Goal: Information Seeking & Learning: Understand process/instructions

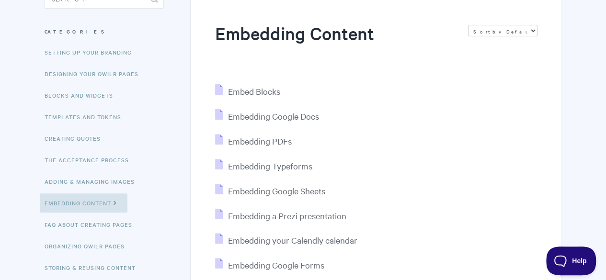
scroll to position [64, 0]
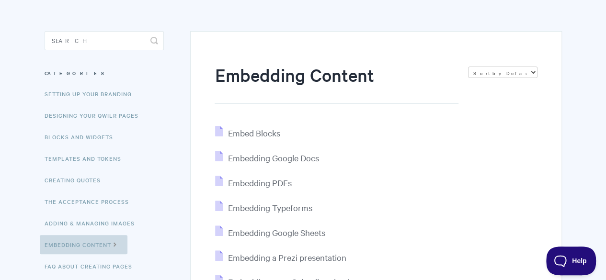
click at [91, 241] on link "Embedding Content" at bounding box center [84, 244] width 88 height 19
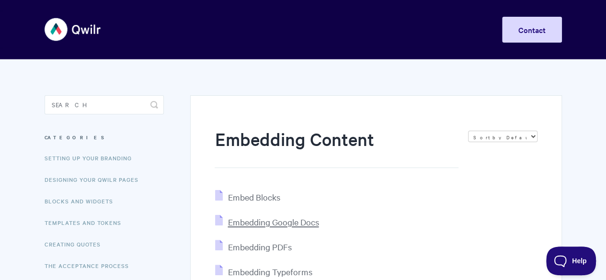
click at [261, 221] on span "Embedding Google Docs" at bounding box center [272, 221] width 91 height 11
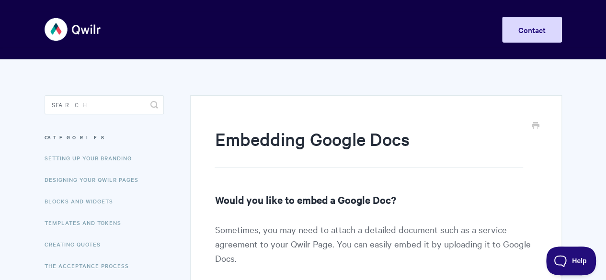
click at [60, 25] on img at bounding box center [73, 29] width 57 height 36
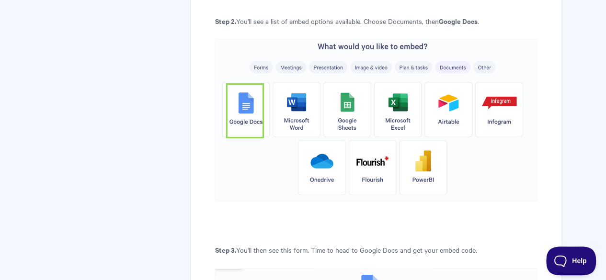
scroll to position [617, 0]
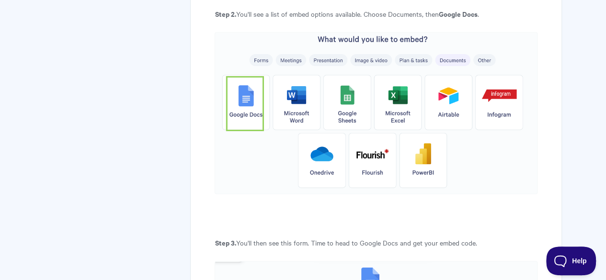
click at [293, 107] on img at bounding box center [375, 113] width 322 height 162
click at [306, 102] on img at bounding box center [375, 113] width 322 height 162
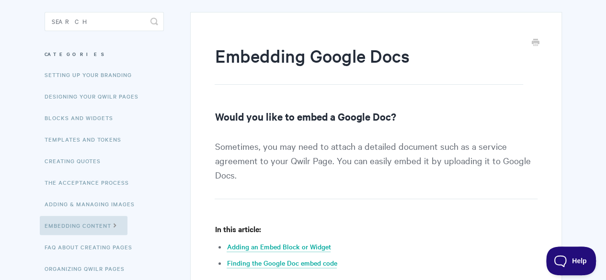
scroll to position [0, 0]
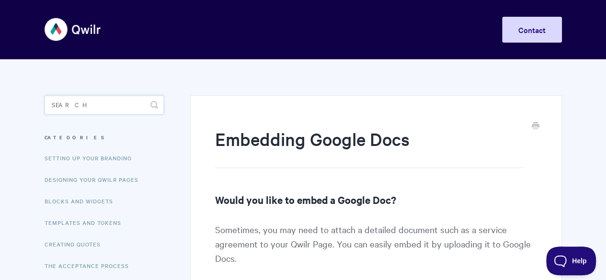
click at [66, 100] on input "Search" at bounding box center [104, 104] width 119 height 19
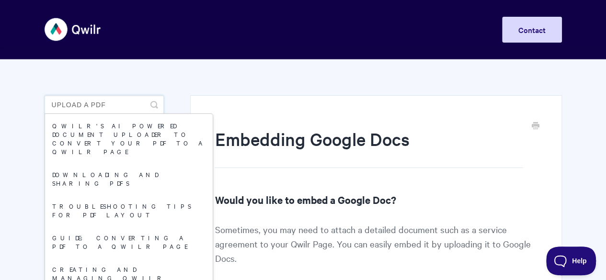
type input "upload a pdf"
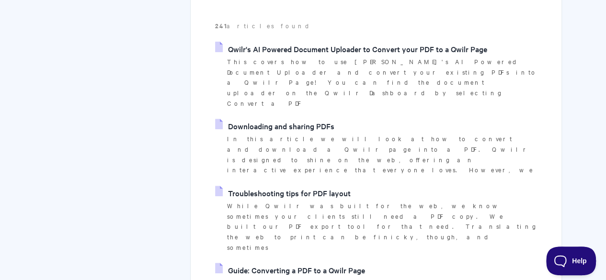
scroll to position [173, 0]
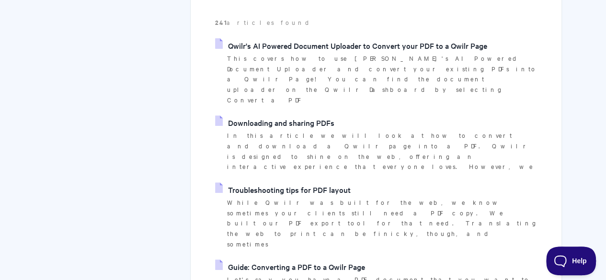
click at [243, 259] on link "Guide: Converting a PDF to a Qwilr Page" at bounding box center [289, 266] width 149 height 14
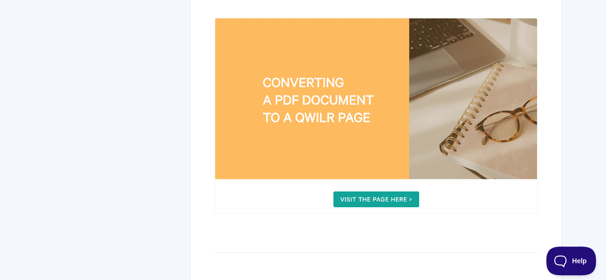
scroll to position [280, 0]
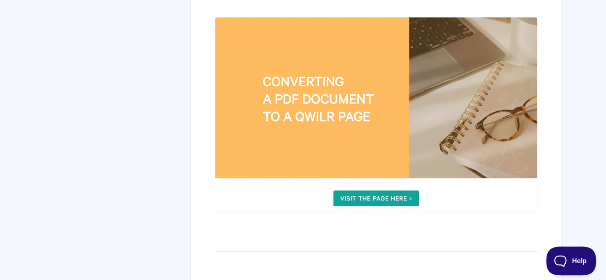
click at [372, 193] on img at bounding box center [375, 115] width 322 height 196
